Goal: Task Accomplishment & Management: Manage account settings

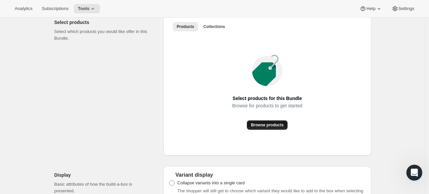
click at [269, 127] on span "Browse products" at bounding box center [267, 125] width 33 height 5
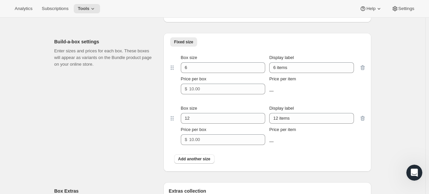
scroll to position [9454, 0]
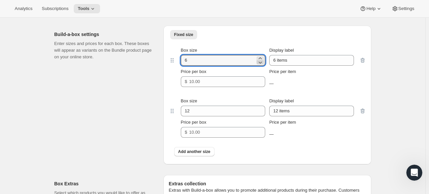
click at [261, 59] on icon at bounding box center [260, 62] width 7 height 7
type input "1"
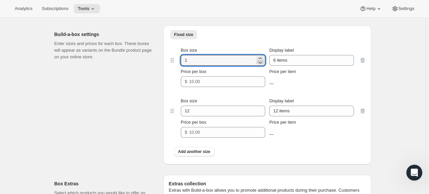
click at [263, 59] on icon at bounding box center [260, 62] width 7 height 7
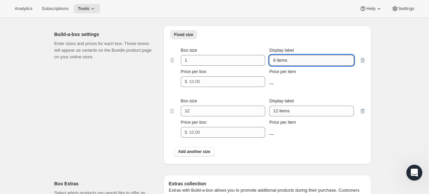
drag, startPoint x: 276, startPoint y: 40, endPoint x: 280, endPoint y: 44, distance: 5.4
click at [276, 55] on input "6 items" at bounding box center [311, 60] width 84 height 11
type input "2 items"
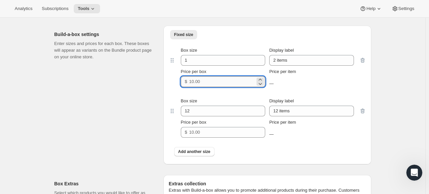
click at [201, 76] on input "Price per box" at bounding box center [222, 81] width 66 height 11
drag, startPoint x: 195, startPoint y: 61, endPoint x: 203, endPoint y: 76, distance: 16.9
click at [195, 76] on input "Price per box" at bounding box center [222, 81] width 66 height 11
click at [200, 76] on input "Price per box" at bounding box center [222, 81] width 66 height 11
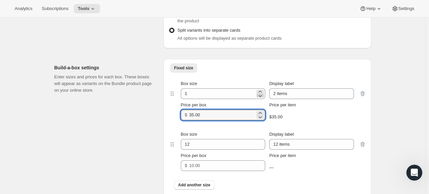
type input "35.00"
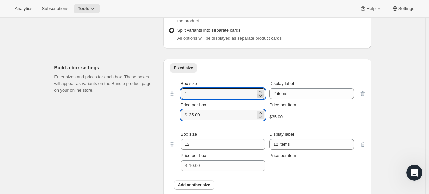
click at [262, 92] on icon at bounding box center [260, 95] width 7 height 7
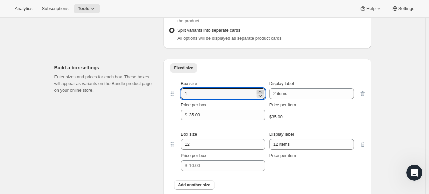
click at [260, 88] on icon at bounding box center [260, 91] width 7 height 7
type input "2"
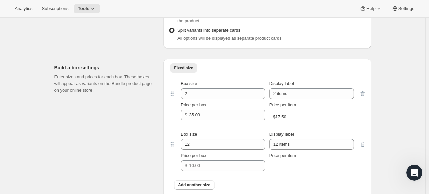
click at [251, 131] on div "Box size" at bounding box center [223, 134] width 84 height 7
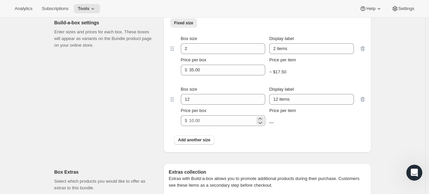
scroll to position [9454, 0]
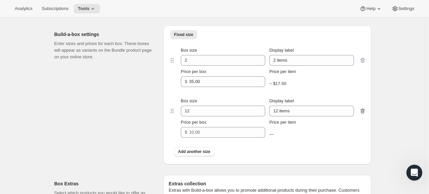
click at [365, 108] on icon "button" at bounding box center [363, 111] width 7 height 7
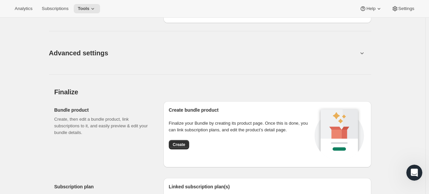
scroll to position [9621, 0]
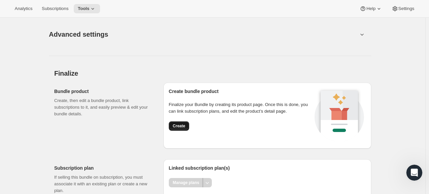
click at [178, 124] on span "Create" at bounding box center [179, 126] width 12 height 5
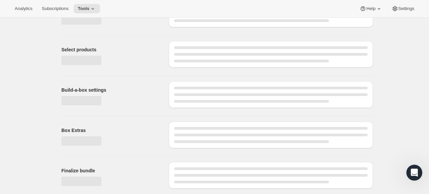
scroll to position [46, 0]
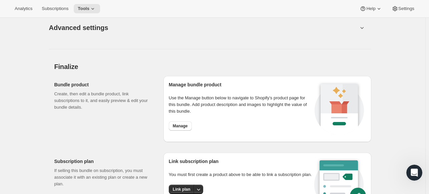
scroll to position [9423, 0]
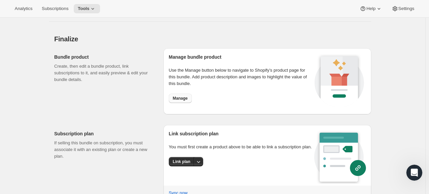
click at [180, 96] on span "Manage" at bounding box center [180, 98] width 15 height 5
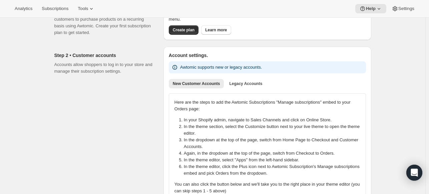
scroll to position [100, 0]
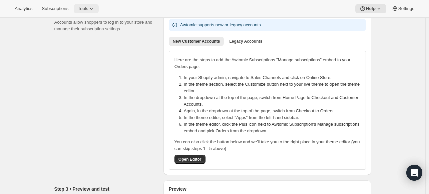
click at [87, 9] on span "Tools" at bounding box center [83, 8] width 10 height 5
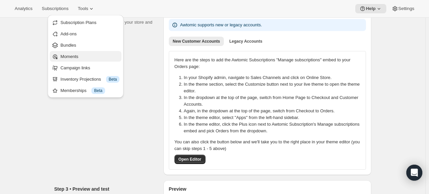
click at [80, 53] on span "Moments" at bounding box center [89, 56] width 59 height 7
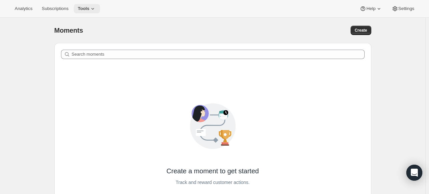
click at [89, 8] on icon at bounding box center [92, 8] width 7 height 7
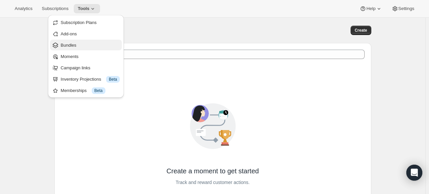
click at [79, 44] on span "Bundles" at bounding box center [90, 45] width 59 height 7
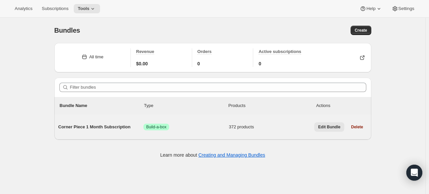
click at [331, 128] on span "Edit Bundle" at bounding box center [330, 127] width 22 height 5
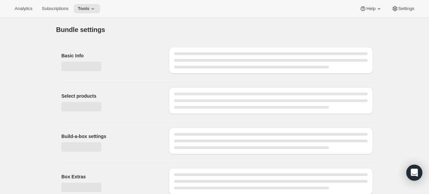
type input "Corner Piece 1 Month Subscription"
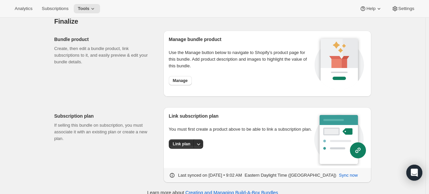
scroll to position [9372, 0]
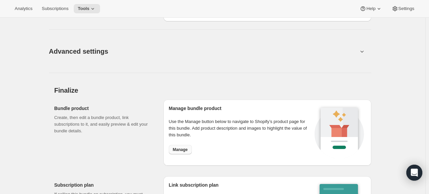
click at [184, 147] on span "Manage" at bounding box center [180, 149] width 15 height 5
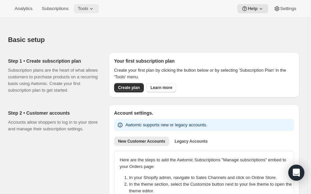
click at [85, 10] on span "Tools" at bounding box center [83, 8] width 10 height 5
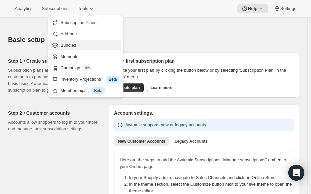
click at [71, 44] on span "Bundles" at bounding box center [68, 45] width 16 height 5
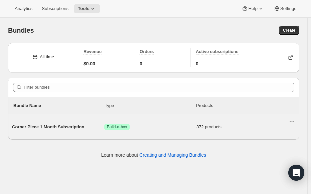
click at [78, 129] on span "Corner Piece 1 Month Subscription" at bounding box center [58, 127] width 92 height 7
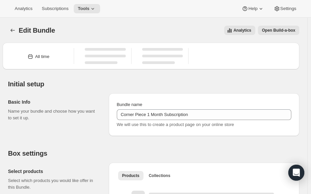
type input "Corner Piece 1 Month Subscription"
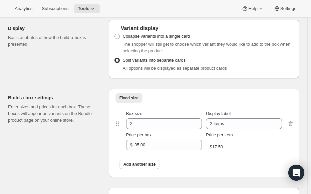
scroll to position [9113, 0]
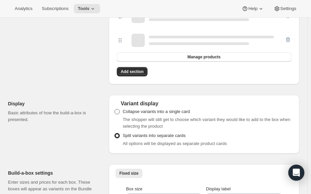
click at [120, 109] on span at bounding box center [117, 112] width 6 height 6
click at [115, 109] on input "Collapse variants into a single card" at bounding box center [115, 109] width 0 height 0
radio input "true"
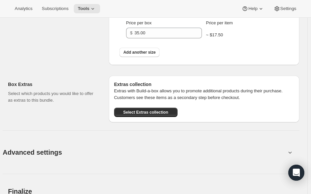
scroll to position [9313, 0]
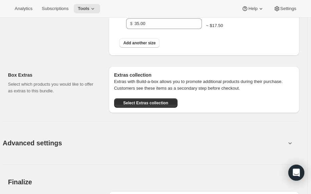
click at [292, 143] on icon at bounding box center [290, 144] width 3 height 2
click at [294, 140] on icon at bounding box center [290, 143] width 7 height 7
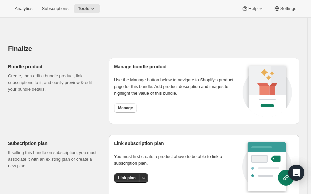
scroll to position [9448, 0]
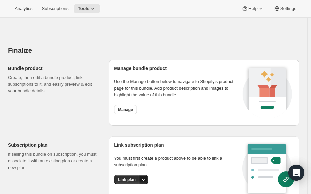
click at [142, 177] on icon "More actions" at bounding box center [143, 180] width 7 height 7
click at [131, 157] on span "Link plan" at bounding box center [129, 156] width 32 height 7
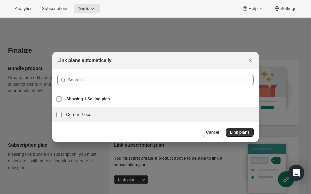
click at [58, 117] on input "Corner Piece" at bounding box center [58, 114] width 5 height 5
checkbox input "true"
click at [242, 133] on span "Link plans" at bounding box center [240, 132] width 20 height 5
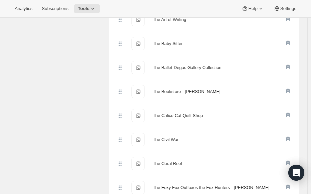
scroll to position [7350, 0]
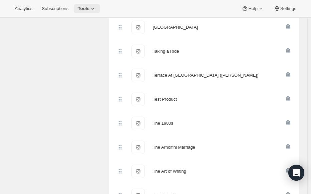
click at [84, 8] on span "Tools" at bounding box center [84, 8] width 12 height 5
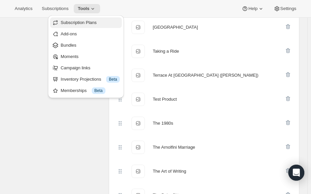
click at [84, 21] on span "Subscription Plans" at bounding box center [79, 22] width 36 height 5
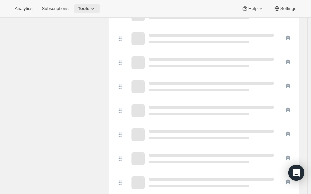
click at [91, 8] on icon at bounding box center [92, 9] width 3 height 2
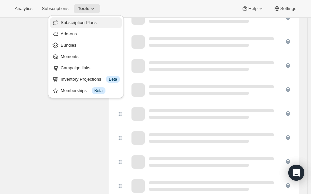
click at [84, 23] on span "Subscription Plans" at bounding box center [79, 22] width 36 height 5
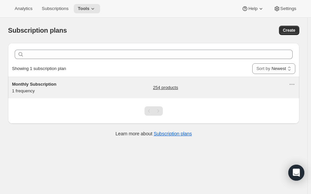
click at [39, 83] on span "Monthly Subscription" at bounding box center [34, 84] width 44 height 5
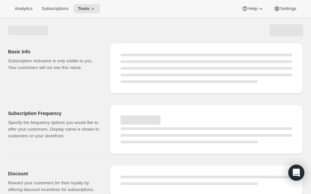
select select "WEEK"
select select "MONTH"
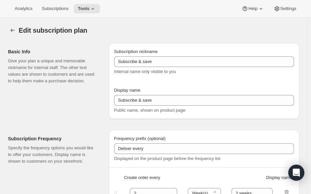
type input "Monthly Subscription"
type input "Corner Piece"
type input "Deliver puzzles every"
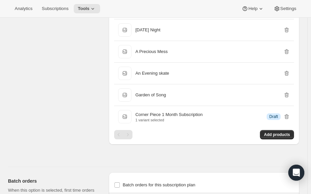
scroll to position [5830, 0]
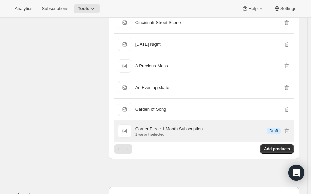
click at [278, 129] on span "Draft" at bounding box center [273, 131] width 9 height 5
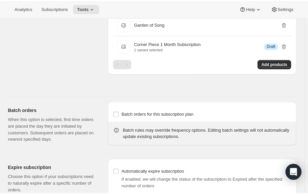
scroll to position [5919, 0]
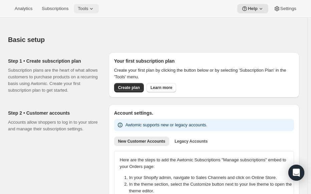
click at [88, 7] on icon at bounding box center [91, 8] width 7 height 7
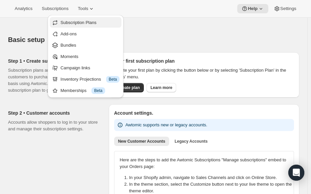
click at [78, 25] on span "Subscription Plans" at bounding box center [78, 22] width 36 height 5
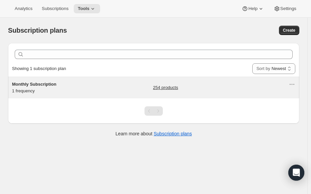
click at [43, 82] on span "Monthly Subscription" at bounding box center [34, 84] width 44 height 5
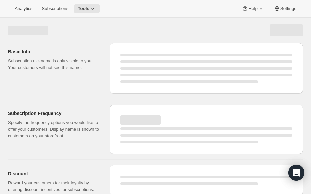
select select "WEEK"
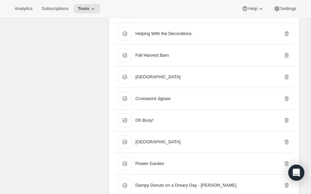
scroll to position [5777, 0]
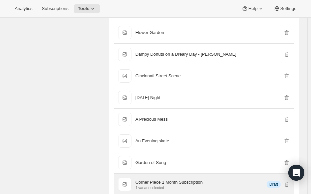
click at [166, 179] on p "Corner Piece 1 Month Subscription" at bounding box center [169, 182] width 67 height 7
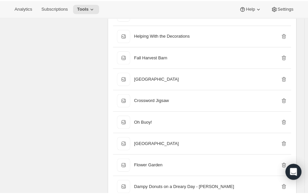
scroll to position [5610, 0]
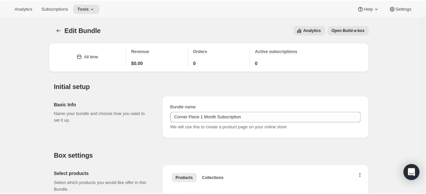
scroll to position [9372, 0]
